Goal: Transaction & Acquisition: Purchase product/service

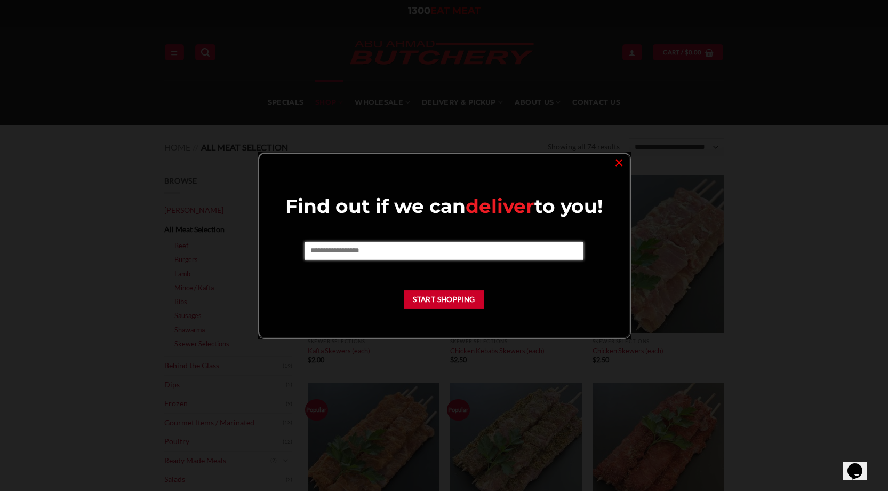
click at [440, 253] on input "text" at bounding box center [444, 251] width 279 height 18
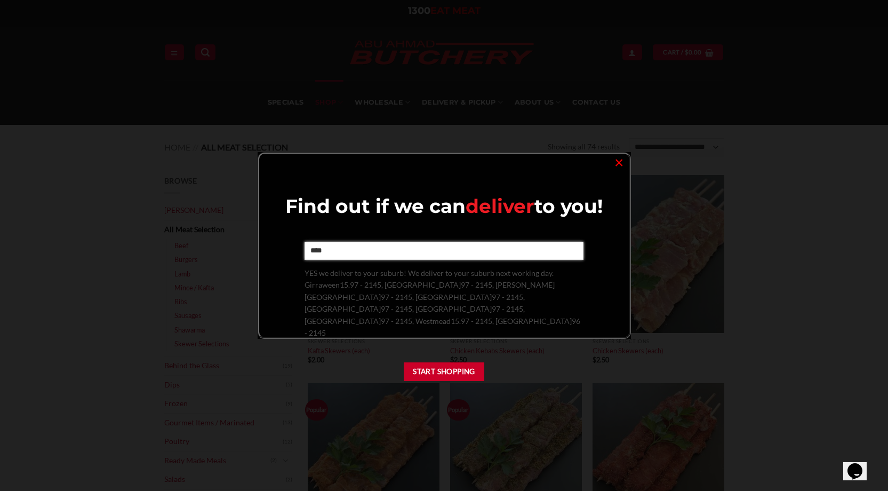
type input "****"
click at [442, 299] on span "YES we deliver to your suburb! We deliver to your suburb next working day. Girr…" at bounding box center [443, 302] width 276 height 69
click at [443, 362] on button "Start Shopping" at bounding box center [444, 371] width 81 height 19
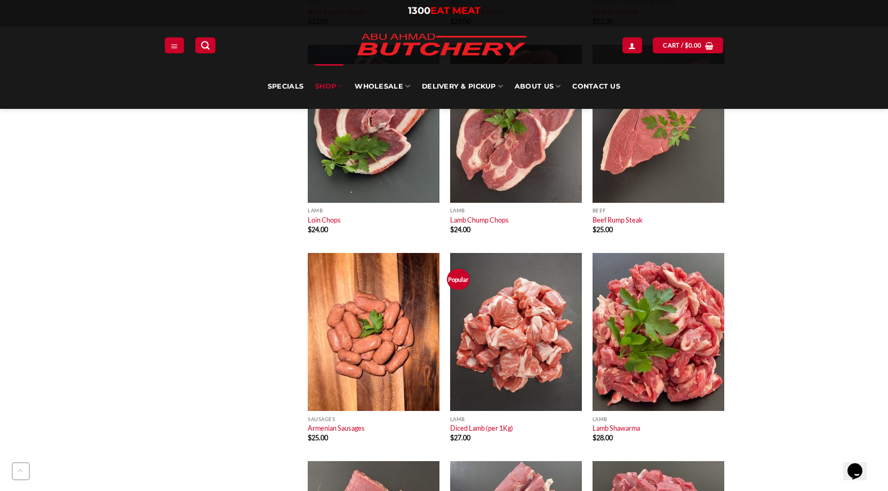
scroll to position [3080, 0]
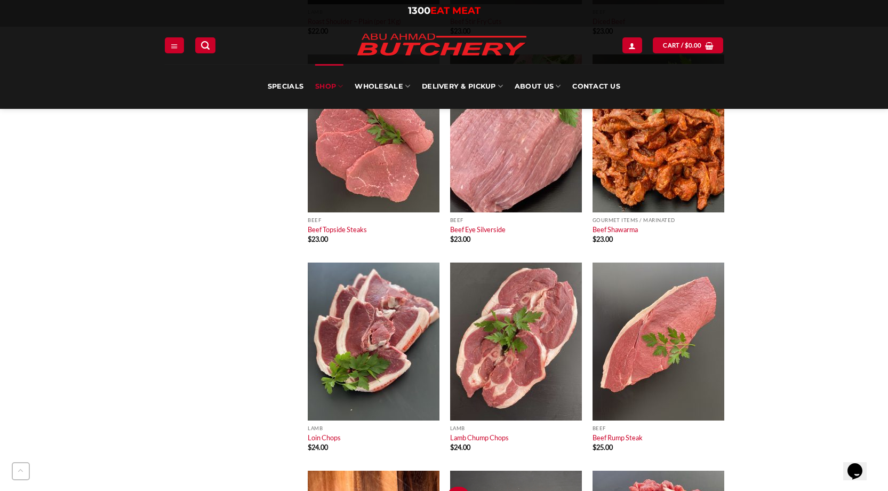
click at [437, 44] on img at bounding box center [441, 45] width 187 height 37
